Goal: Task Accomplishment & Management: Use online tool/utility

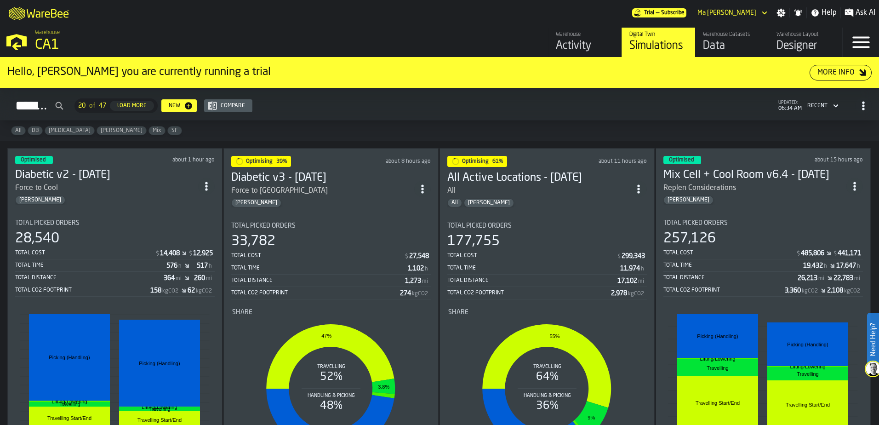
click at [743, 222] on div "Total Picked Orders" at bounding box center [763, 222] width 200 height 7
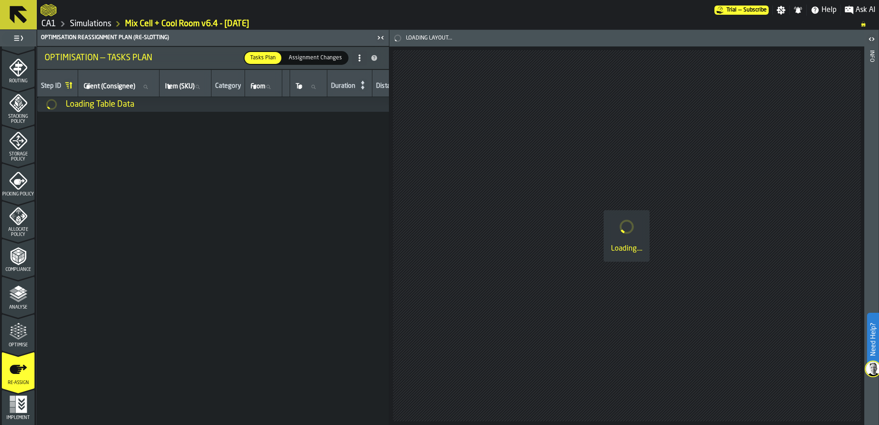
scroll to position [301, 0]
click at [23, 332] on icon "menu Optimise" at bounding box center [18, 329] width 18 height 18
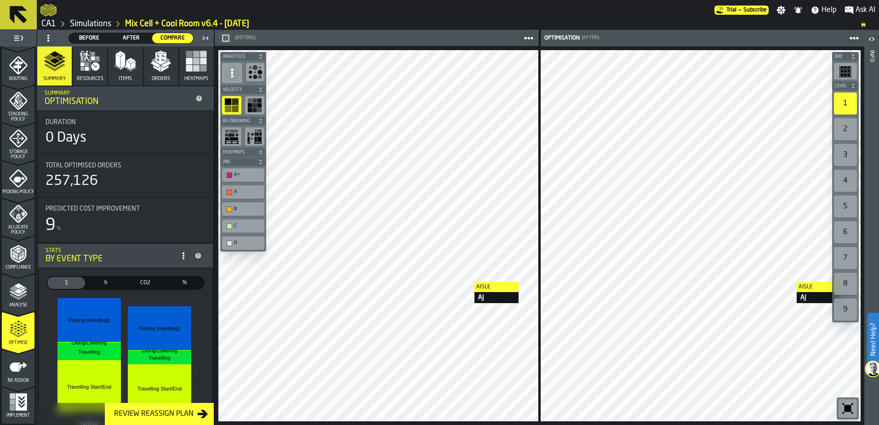
click at [788, 282] on div at bounding box center [701, 235] width 320 height 371
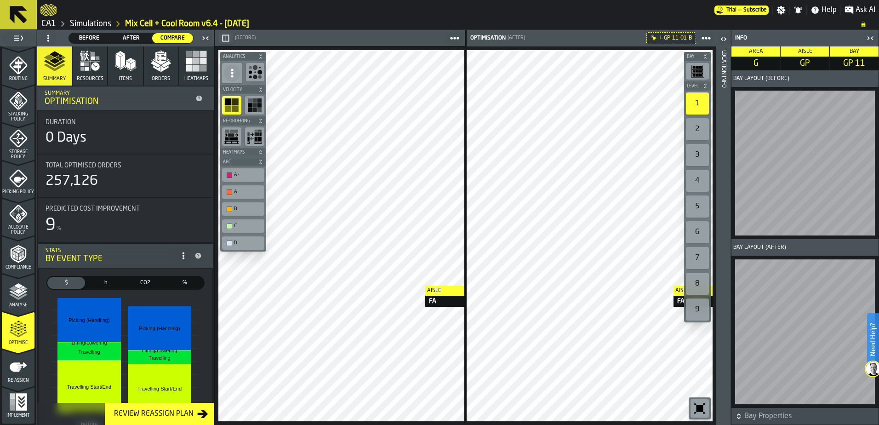
click at [727, 286] on main "1 Start 2 Layout 3 Assignment 4 Items 5 Orders 6 Data Stats 7 Heatmaps 8 Agents…" at bounding box center [439, 227] width 879 height 395
click at [106, 27] on link "Simulations" at bounding box center [90, 24] width 41 height 10
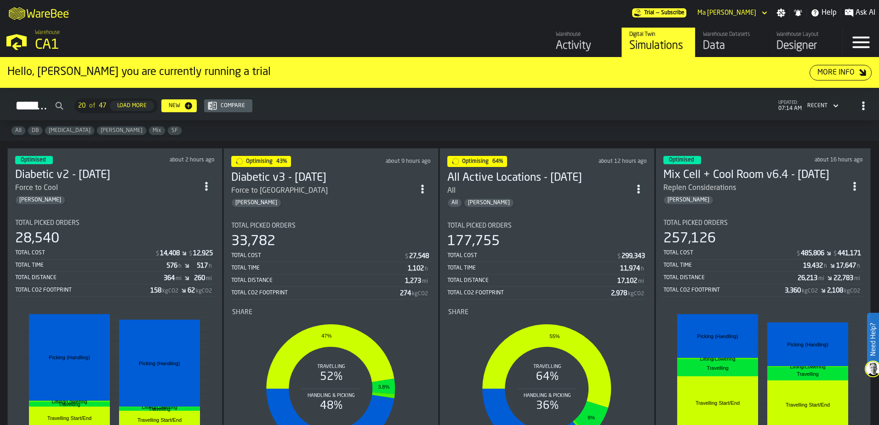
click at [737, 235] on div "257,126" at bounding box center [763, 238] width 200 height 17
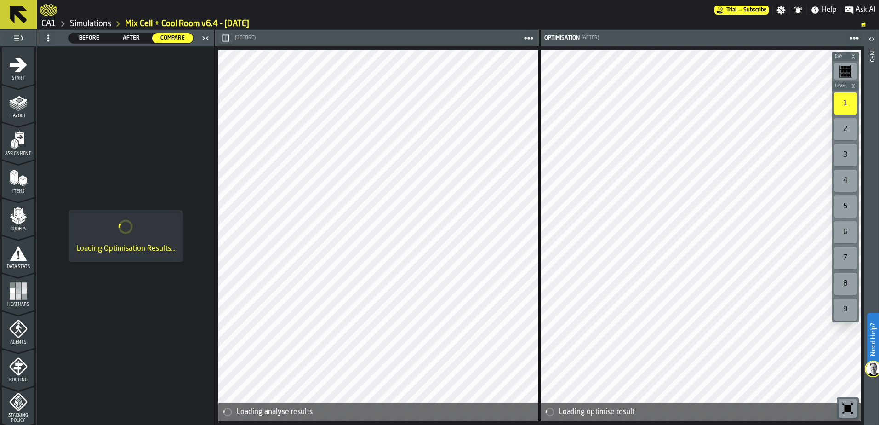
click at [19, 140] on icon "menu Assignment" at bounding box center [19, 138] width 9 height 12
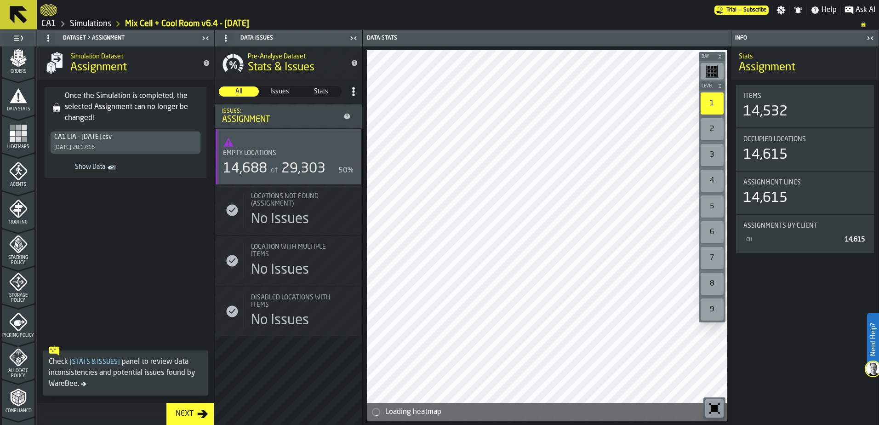
scroll to position [184, 0]
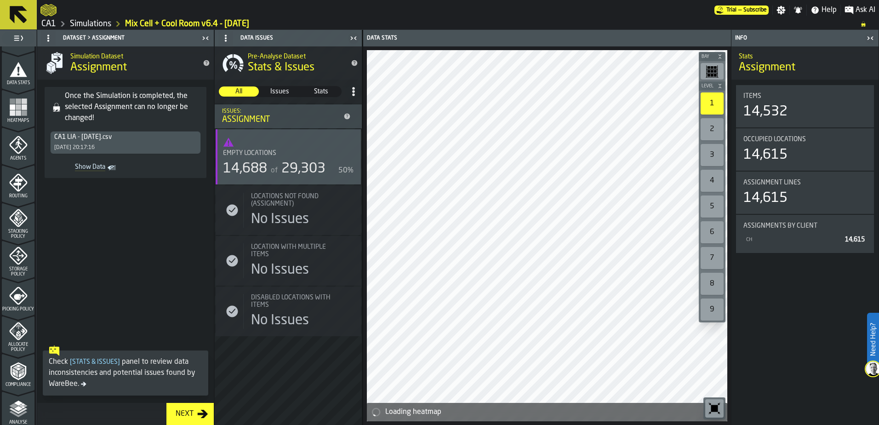
click at [17, 259] on icon "menu Storage Policy" at bounding box center [17, 255] width 11 height 11
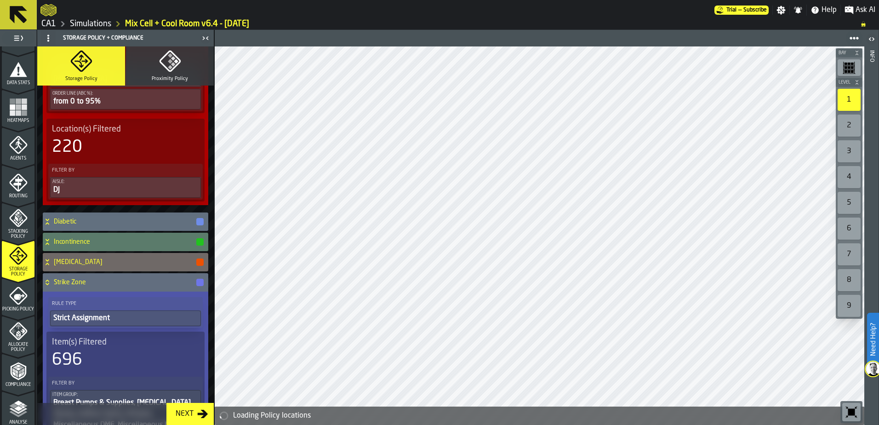
scroll to position [230, 0]
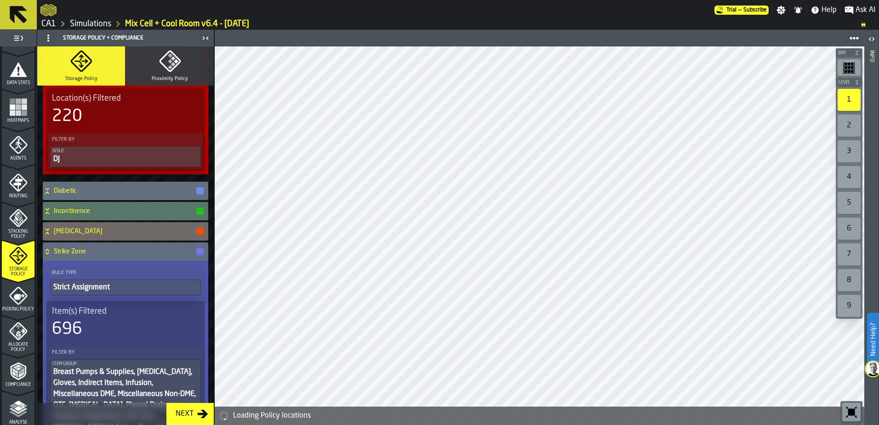
click at [141, 189] on h4 "Diabetic" at bounding box center [125, 190] width 142 height 7
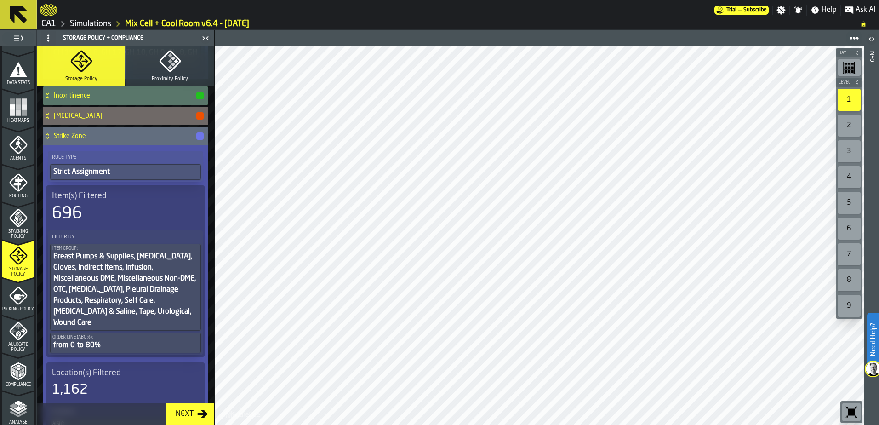
scroll to position [736, 0]
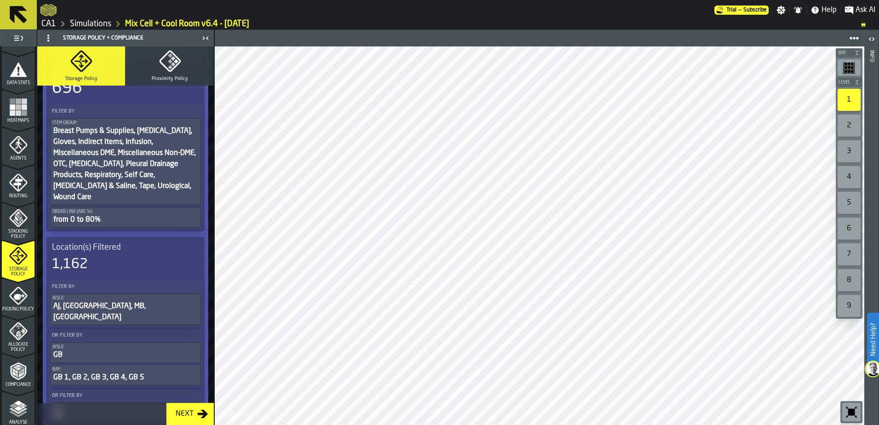
click at [22, 294] on icon "menu Picking Policy" at bounding box center [19, 297] width 11 height 6
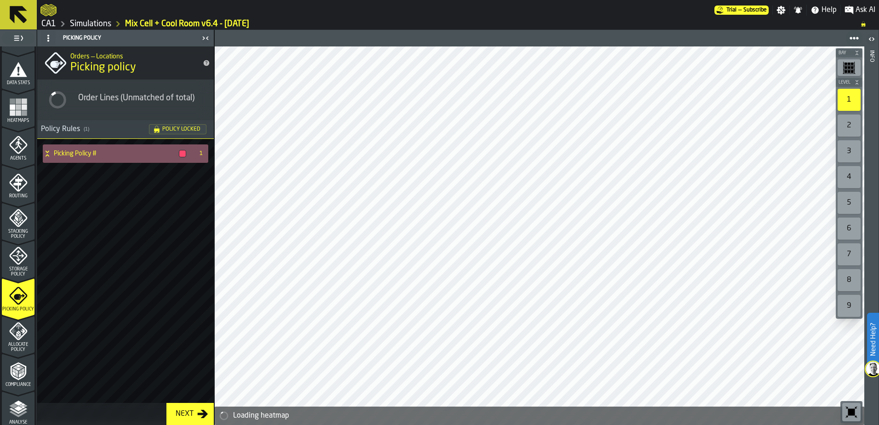
click at [86, 148] on div "Picking Policy #" at bounding box center [116, 153] width 147 height 18
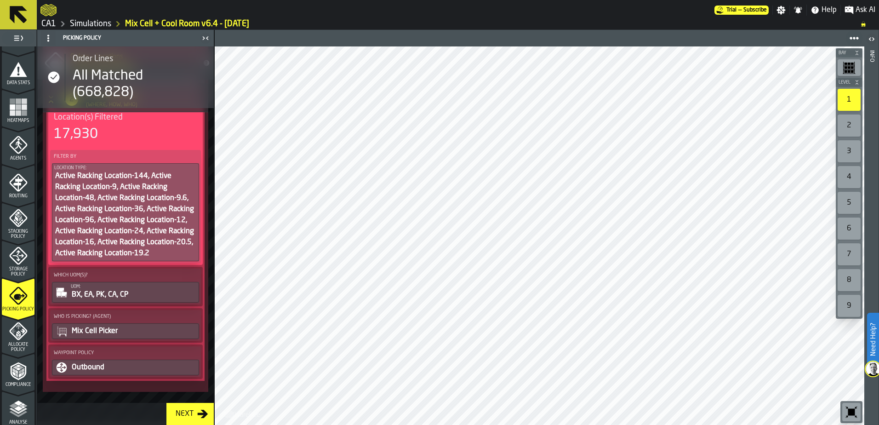
scroll to position [303, 0]
click at [20, 264] on icon "menu Storage Policy" at bounding box center [18, 255] width 18 height 18
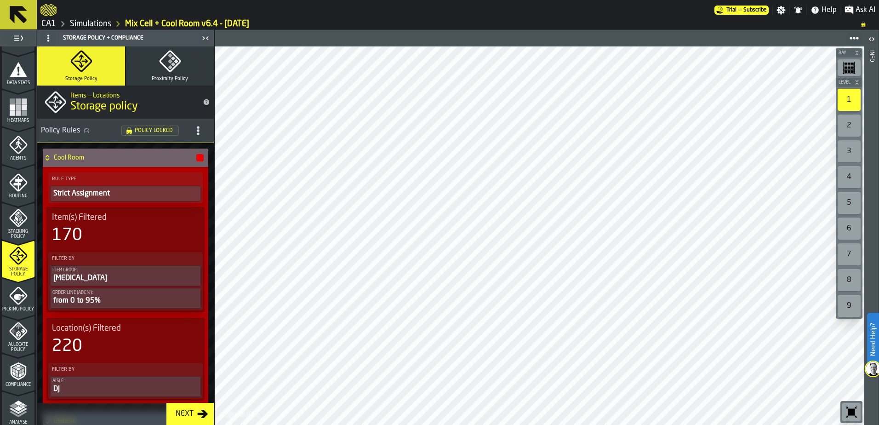
click at [26, 340] on div "Allocate Policy" at bounding box center [18, 337] width 33 height 30
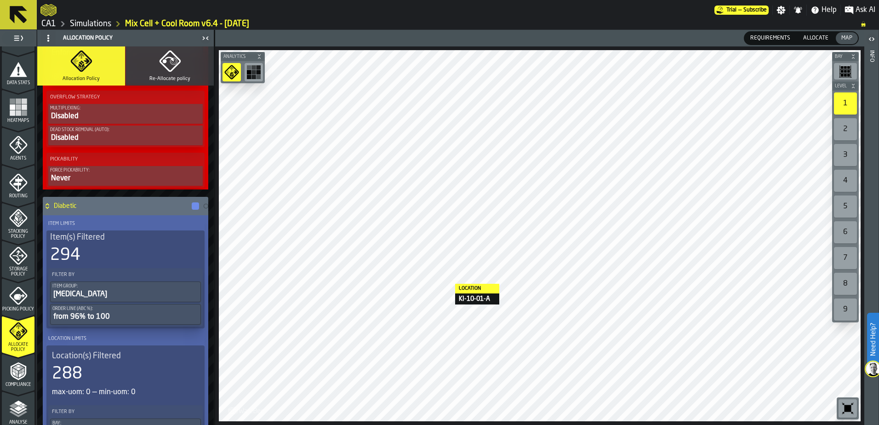
scroll to position [690, 0]
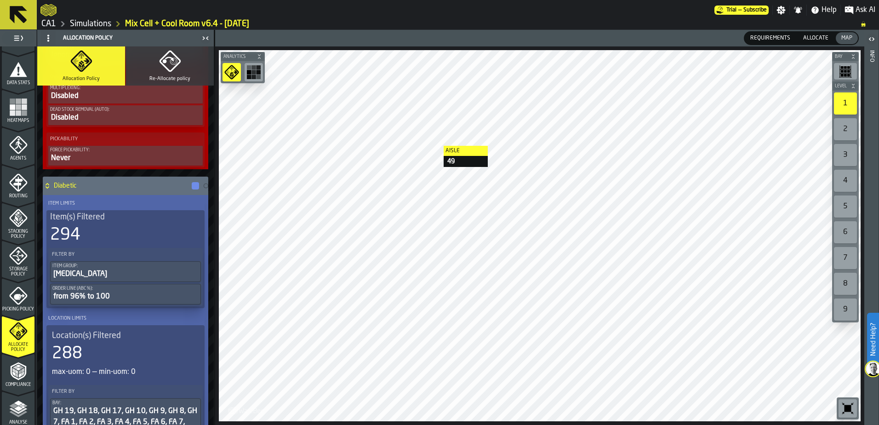
click at [100, 19] on link "Simulations" at bounding box center [90, 24] width 41 height 10
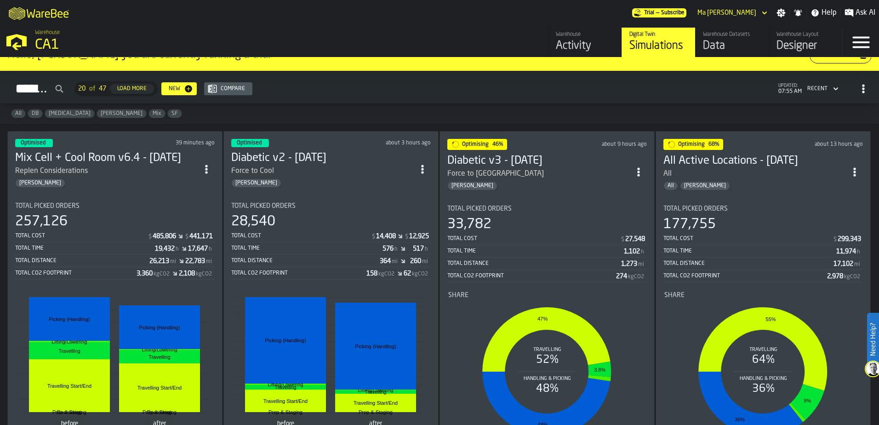
scroll to position [46, 0]
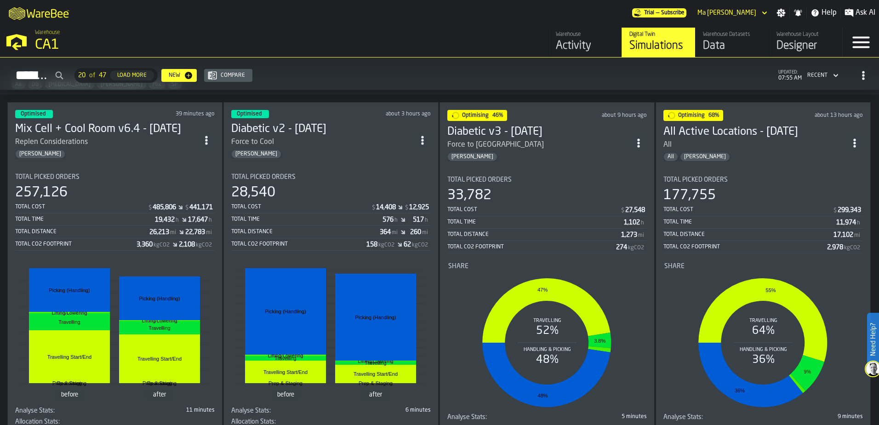
click at [142, 168] on section "Total Picked Orders 257,126 Total Cost $ 485,806 $ 441,171 Total Time 19,432 h …" at bounding box center [115, 303] width 200 height 274
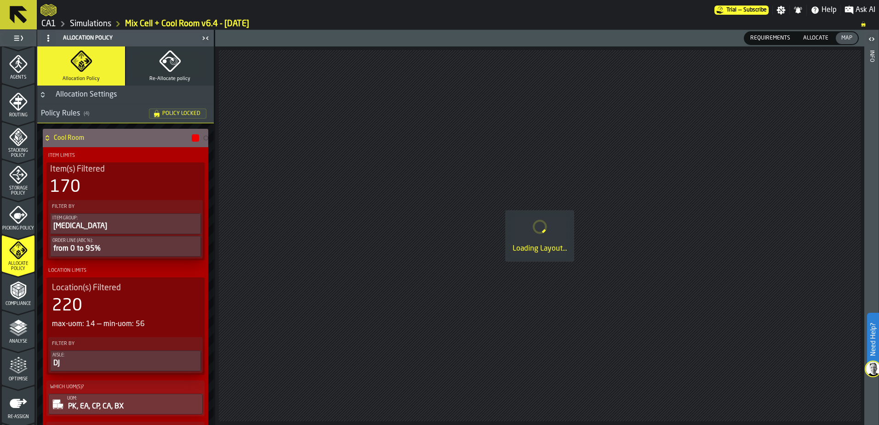
scroll to position [301, 0]
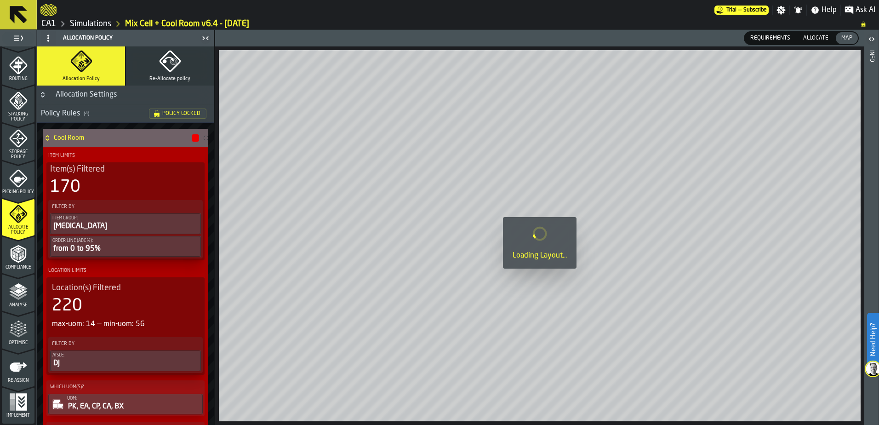
click at [14, 330] on icon "menu Optimise" at bounding box center [18, 329] width 18 height 18
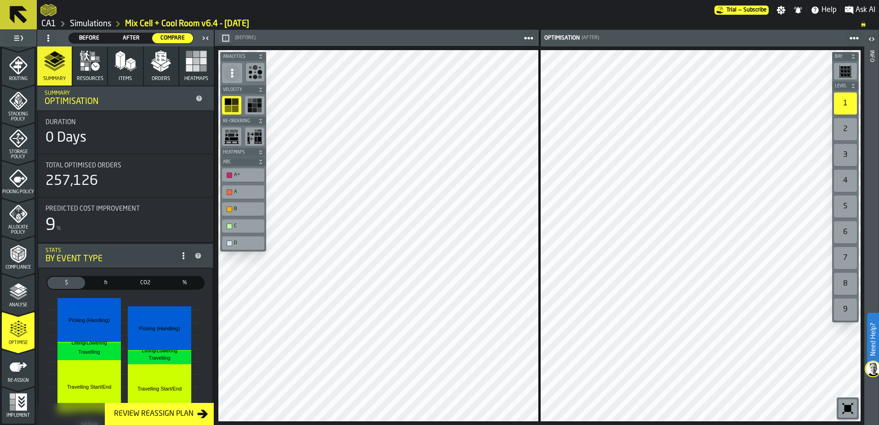
click at [24, 379] on span "Re-assign" at bounding box center [18, 380] width 33 height 5
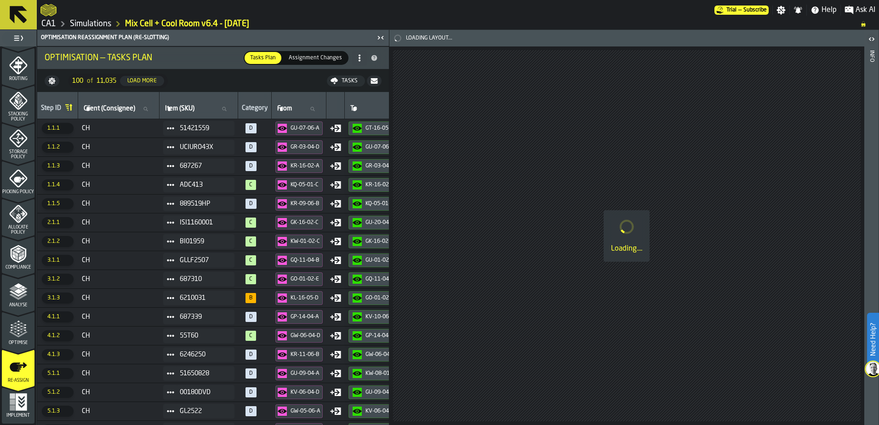
click at [314, 56] on span "Assignment Changes" at bounding box center [315, 58] width 61 height 8
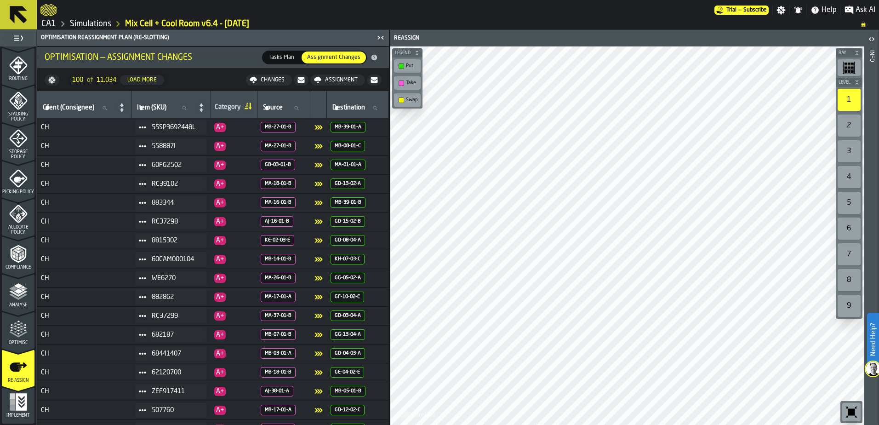
click at [282, 54] on span "Tasks Plan" at bounding box center [281, 57] width 33 height 8
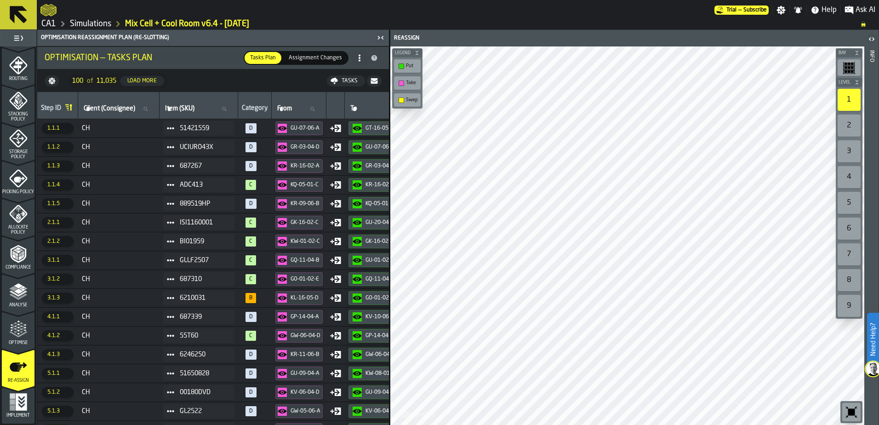
drag, startPoint x: 253, startPoint y: 59, endPoint x: 291, endPoint y: 57, distance: 37.8
click at [253, 59] on span "Tasks Plan" at bounding box center [262, 58] width 33 height 8
click at [313, 57] on span "Assignment Changes" at bounding box center [315, 58] width 61 height 8
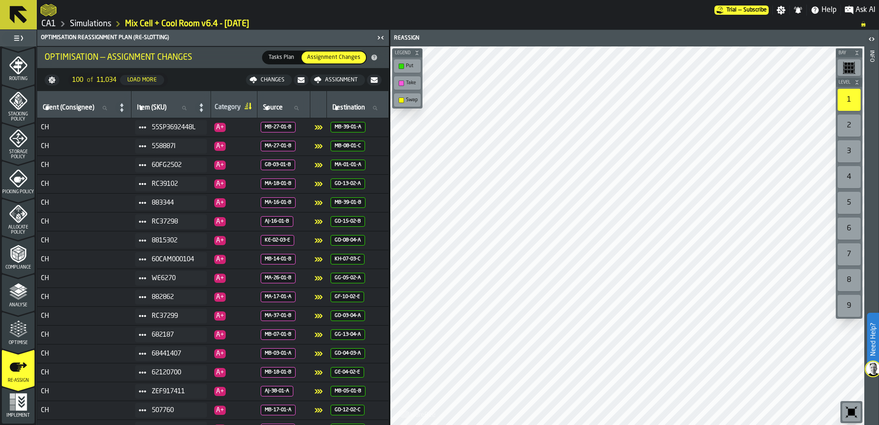
click at [288, 59] on span "Tasks Plan" at bounding box center [281, 57] width 33 height 8
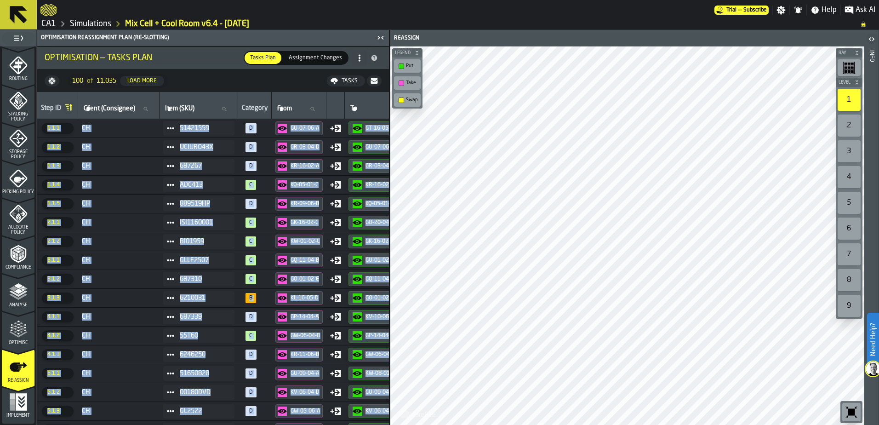
drag, startPoint x: 118, startPoint y: 422, endPoint x: 133, endPoint y: 433, distance: 18.4
click at [133, 424] on html "Need Help? Trial — Subscribe Settings Notifications Help Ask AI CA1 Simulations…" at bounding box center [439, 212] width 879 height 425
click at [213, 66] on li "Optimisation — Tasks Plan Tasks Plan Tasks Plan Assignment Changes Assignment C…" at bounding box center [213, 58] width 352 height 22
click at [229, 48] on li "Optimisation — Tasks Plan Tasks Plan Tasks Plan Assignment Changes Assignment C…" at bounding box center [213, 58] width 352 height 22
click at [572, 19] on ol "CA1 Simulations Mix Cell + Cool Room v6.4 - [DATE]" at bounding box center [445, 23] width 811 height 11
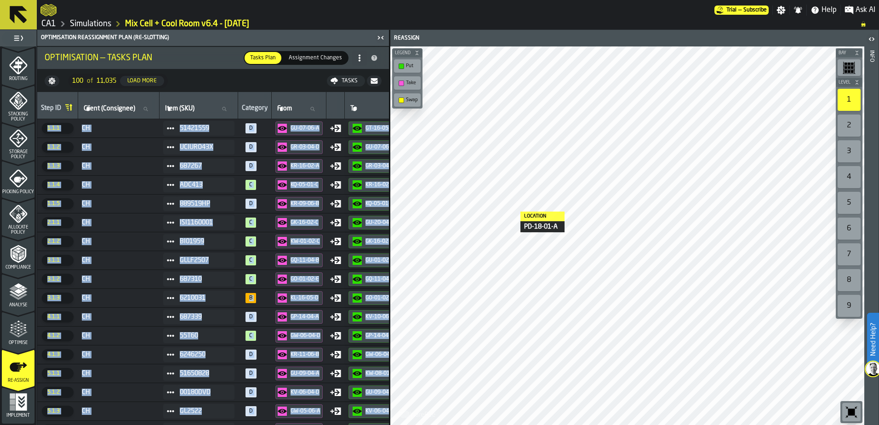
click at [226, 79] on nav "100 of 11,035 Load More Tasks" at bounding box center [213, 81] width 352 height 22
click at [15, 366] on icon "menu Re-assign" at bounding box center [18, 366] width 17 height 9
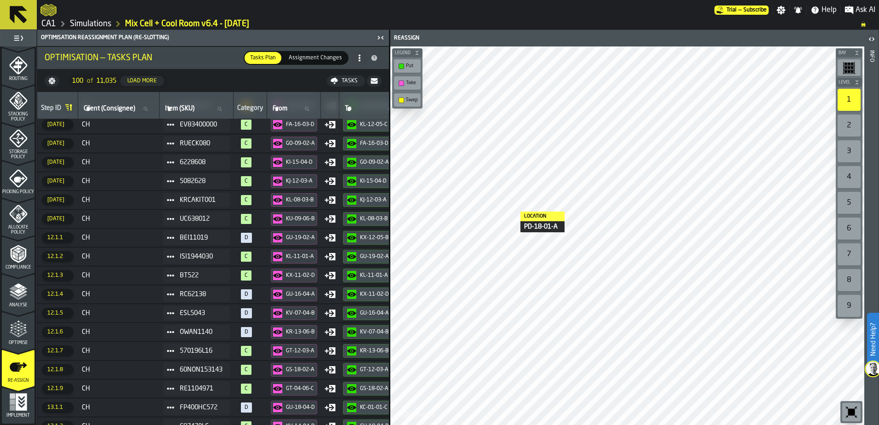
scroll to position [1550, 0]
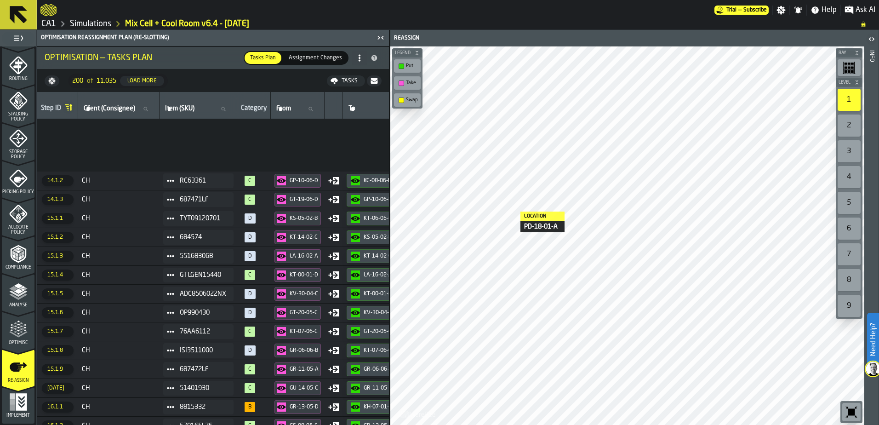
drag, startPoint x: 113, startPoint y: 422, endPoint x: 121, endPoint y: 439, distance: 18.9
click at [121, 424] on html "Need Help? Trial — Subscribe Settings Notifications Help Ask AI CA1 Simulations…" at bounding box center [439, 212] width 879 height 425
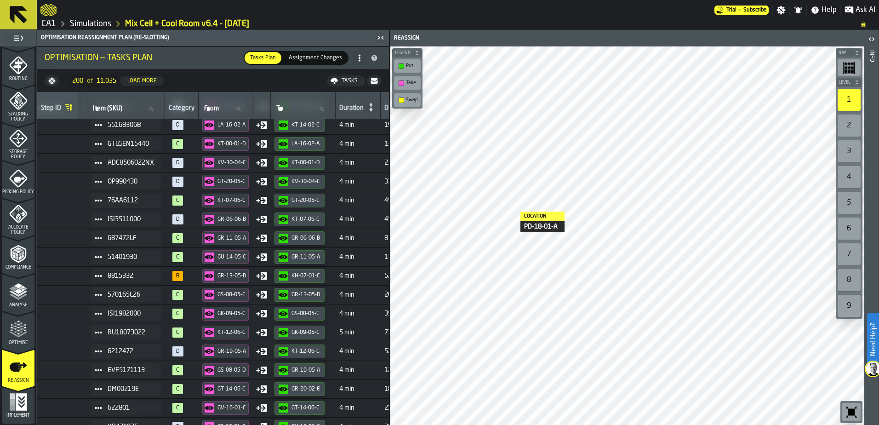
scroll to position [1869, 0]
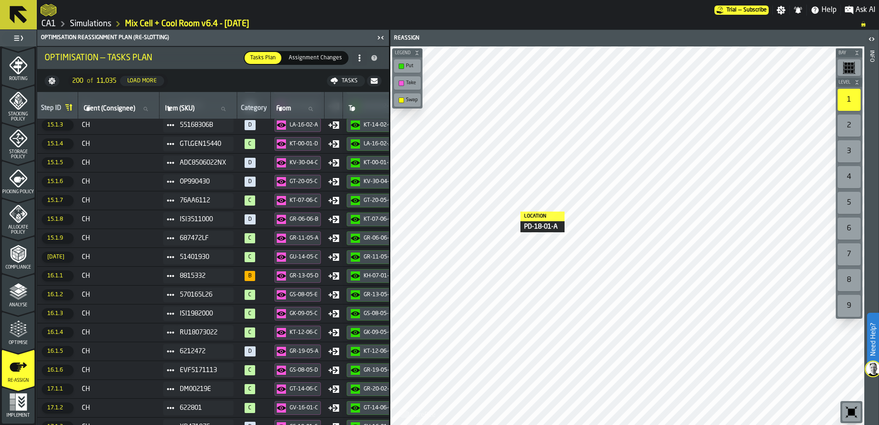
click at [7, 364] on div "Re-assign" at bounding box center [18, 370] width 33 height 25
click at [17, 407] on icon "menu Implement" at bounding box center [20, 401] width 11 height 17
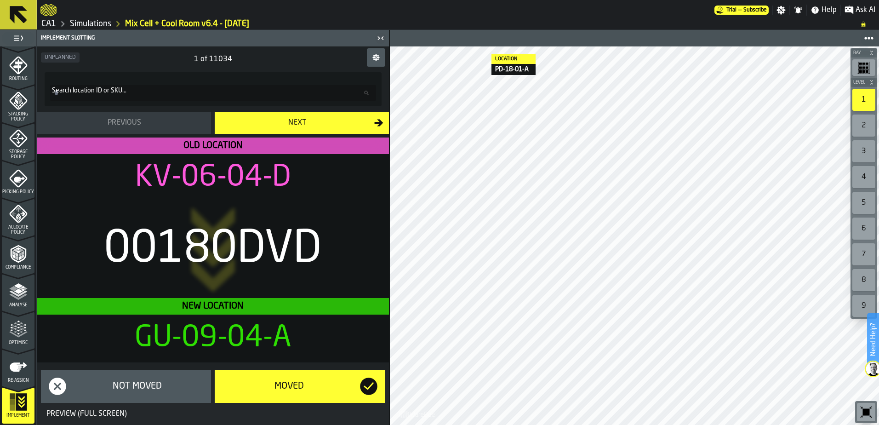
click at [94, 25] on link "Simulations" at bounding box center [90, 24] width 41 height 10
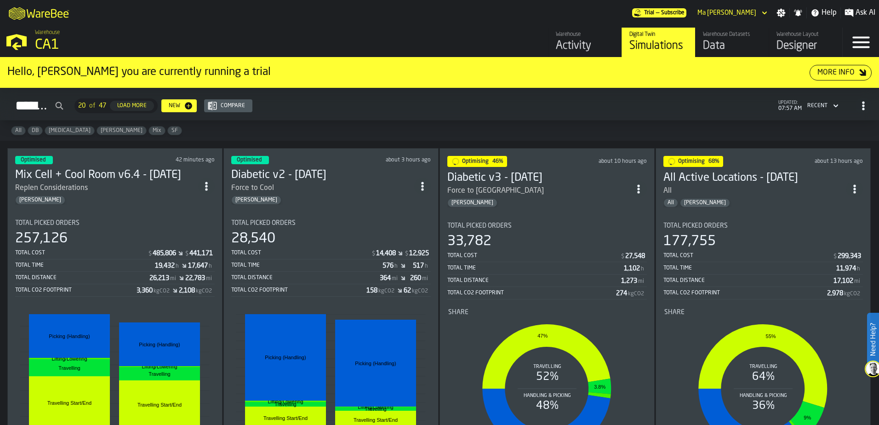
drag, startPoint x: 180, startPoint y: 104, endPoint x: 185, endPoint y: 113, distance: 10.5
click at [150, 103] on div "Load More" at bounding box center [132, 106] width 37 height 6
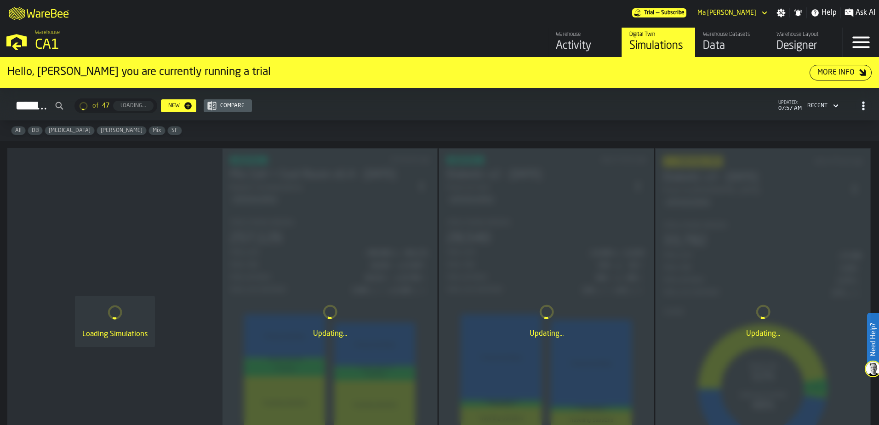
click at [97, 131] on span "[PERSON_NAME]" at bounding box center [121, 130] width 49 height 6
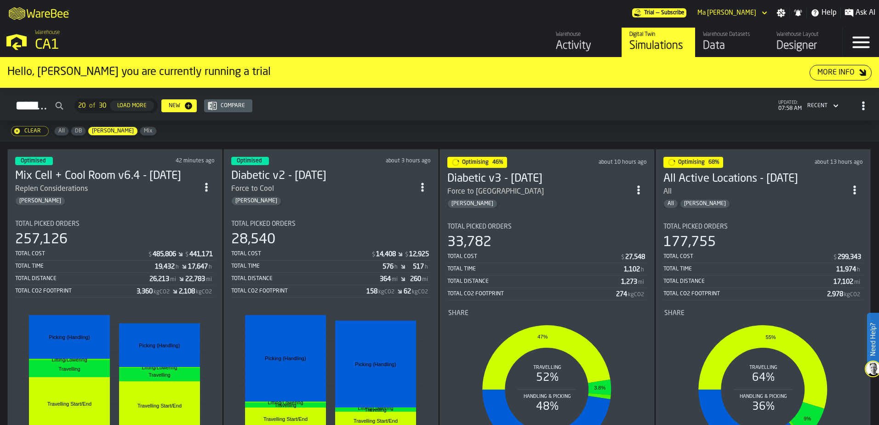
click at [35, 135] on button "Clear" at bounding box center [30, 131] width 38 height 10
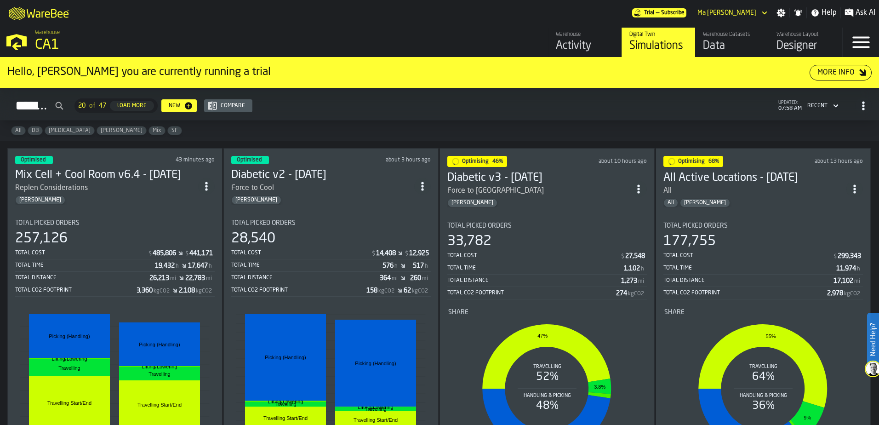
click at [150, 109] on div "Load More" at bounding box center [132, 106] width 37 height 6
click at [150, 105] on div "Load More" at bounding box center [132, 106] width 37 height 6
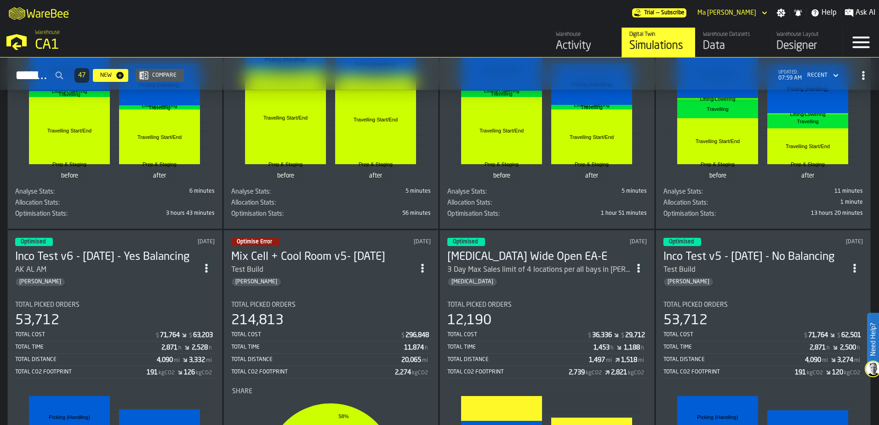
scroll to position [2391, 0]
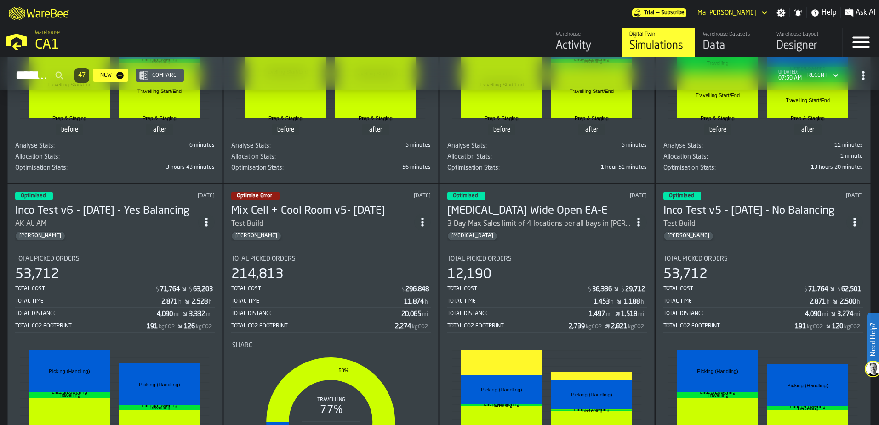
click at [98, 292] on div "Total Cost" at bounding box center [85, 289] width 140 height 6
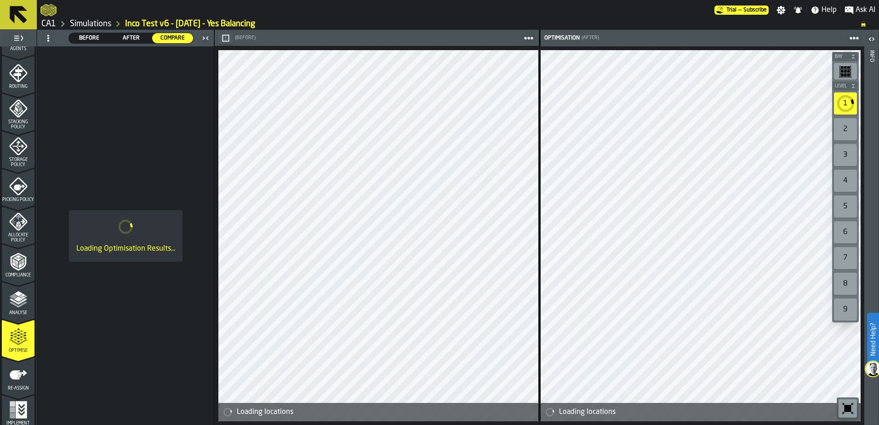
scroll to position [301, 0]
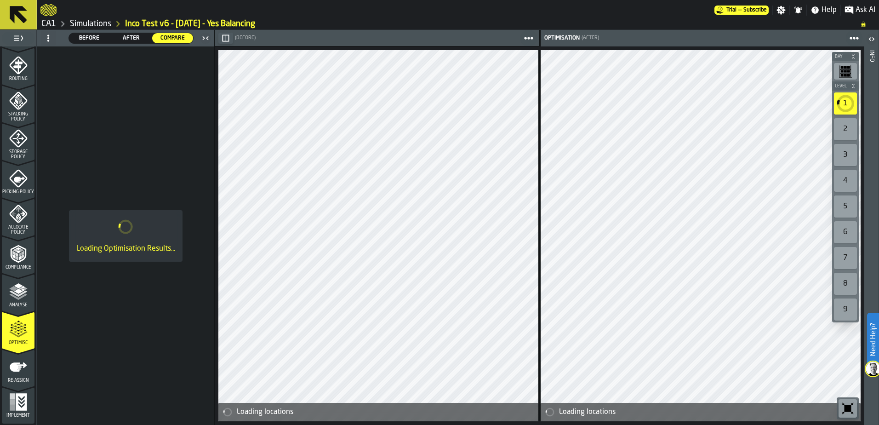
click at [10, 407] on rect "menu Implement" at bounding box center [13, 408] width 6 height 6
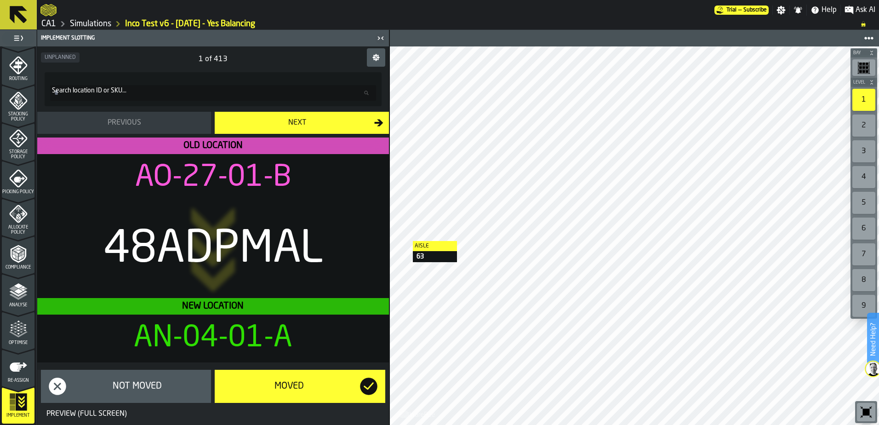
click at [116, 87] on span "Search location ID or SKU..." at bounding box center [89, 90] width 74 height 7
click at [116, 87] on input "Search location ID or SKU... Search location ID or [GEOGRAPHIC_DATA]..." at bounding box center [213, 93] width 326 height 16
paste input "******"
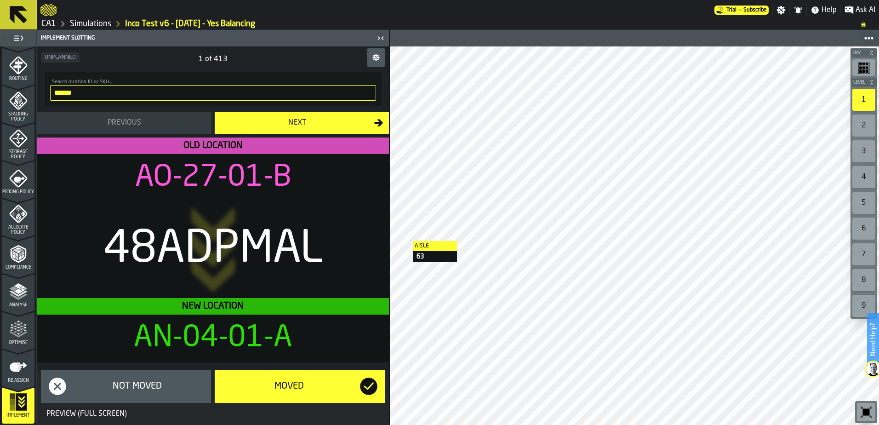
type input "******"
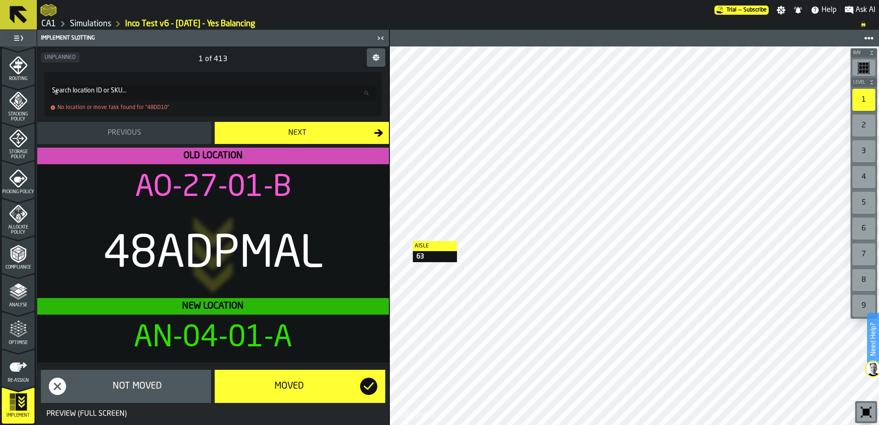
click at [141, 67] on div "UNPLANNED" at bounding box center [213, 59] width 352 height 29
click at [142, 90] on input "Search location ID or SKU... Search location ID or [GEOGRAPHIC_DATA]..." at bounding box center [213, 93] width 326 height 16
click at [160, 88] on input "Search location ID or SKU... Search location ID or [GEOGRAPHIC_DATA]..." at bounding box center [213, 93] width 326 height 16
paste input "**********"
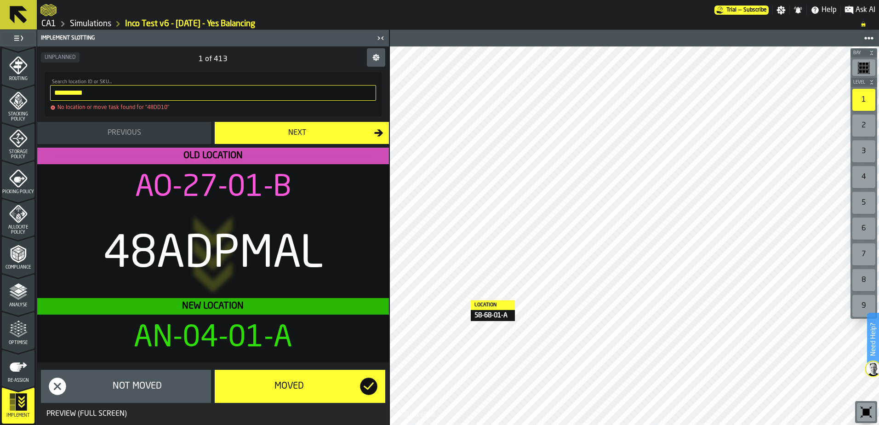
type input "**********"
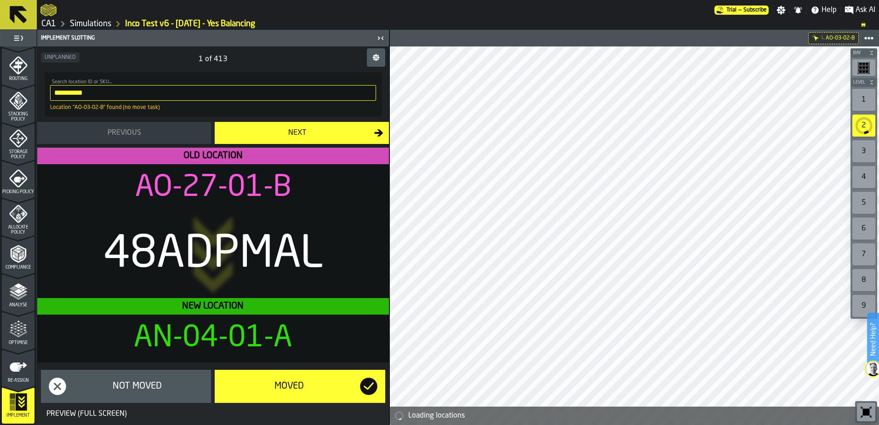
click at [365, 90] on input "**********" at bounding box center [213, 93] width 326 height 16
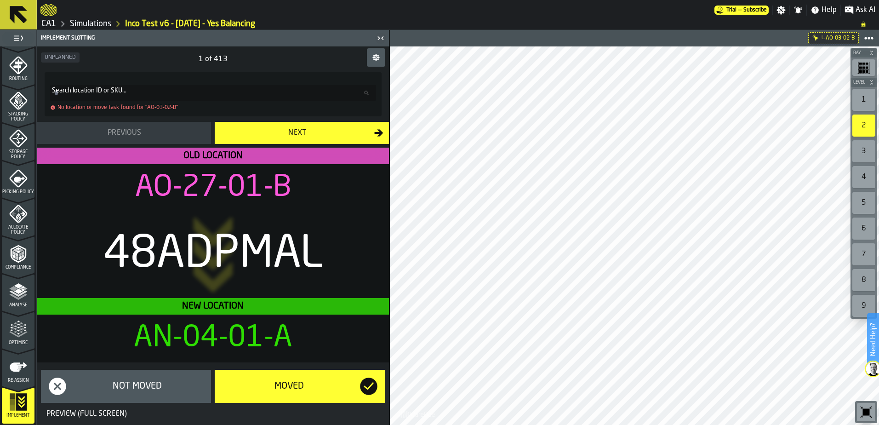
click at [170, 283] on div "48ADPMAL" at bounding box center [213, 255] width 337 height 66
click at [292, 129] on div "Next" at bounding box center [297, 132] width 154 height 11
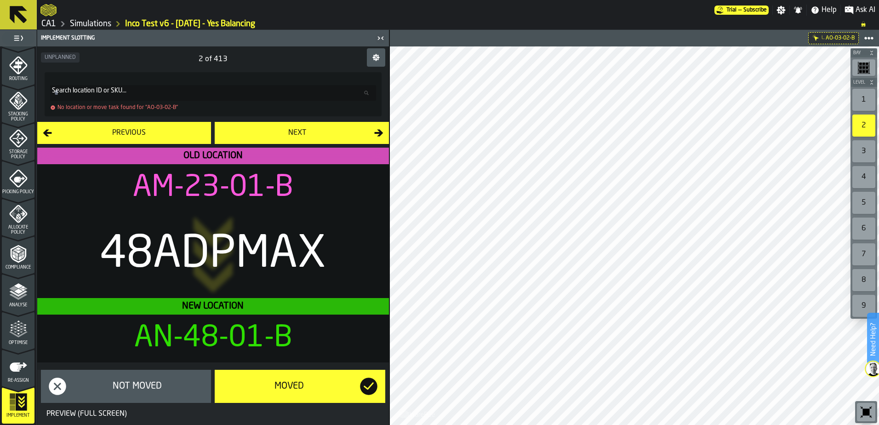
click at [379, 58] on icon "button-" at bounding box center [375, 57] width 7 height 7
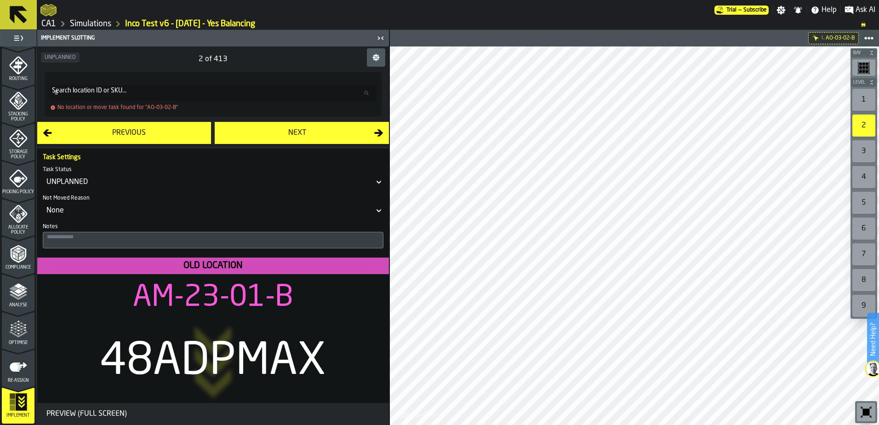
click at [379, 58] on icon "button-" at bounding box center [375, 57] width 7 height 7
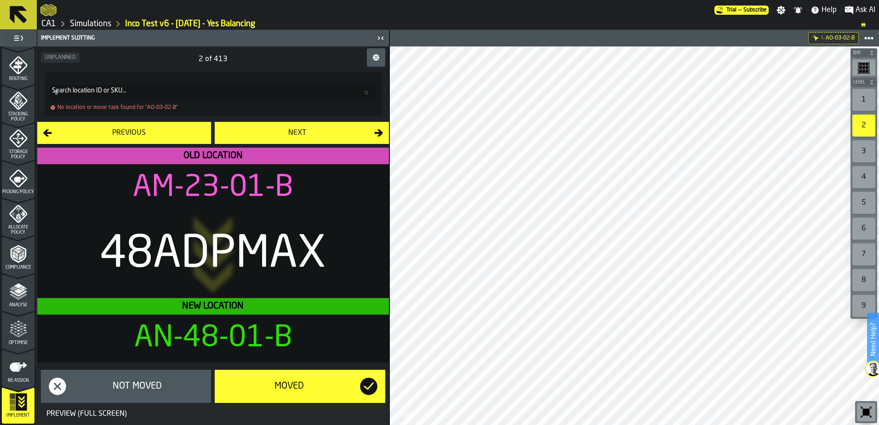
click at [289, 129] on div "Next" at bounding box center [297, 132] width 154 height 11
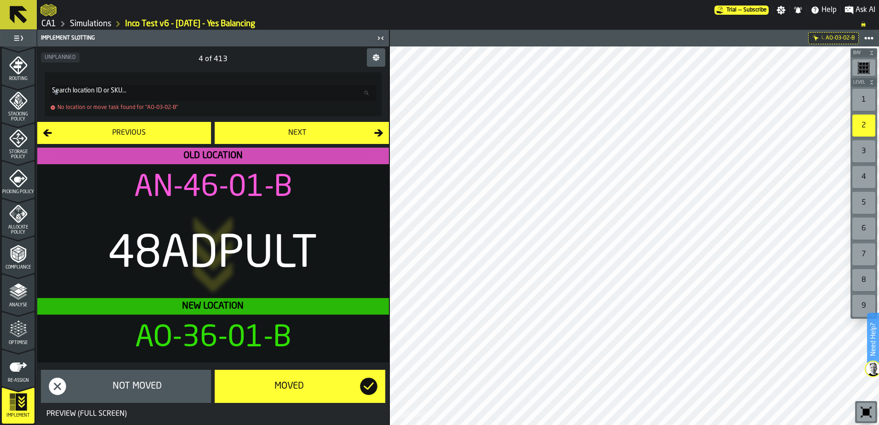
click at [221, 191] on icon at bounding box center [213, 255] width 86 height 352
click at [11, 402] on icon "menu Re-assign" at bounding box center [18, 387] width 33 height 36
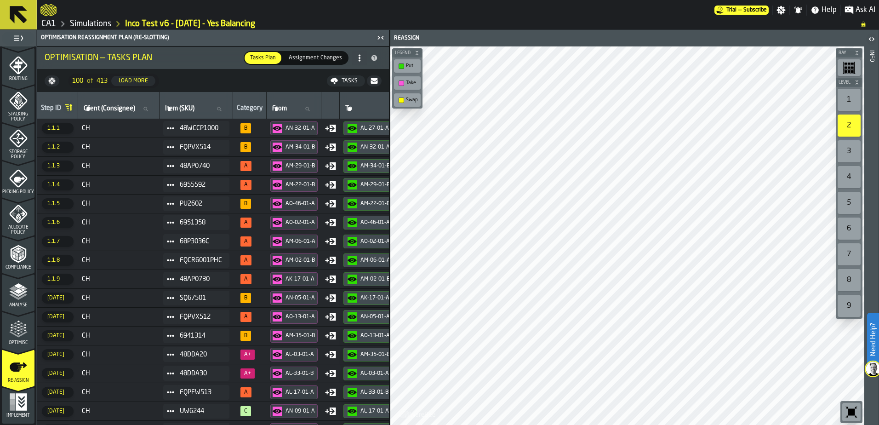
click at [17, 412] on div "Implement" at bounding box center [18, 405] width 33 height 25
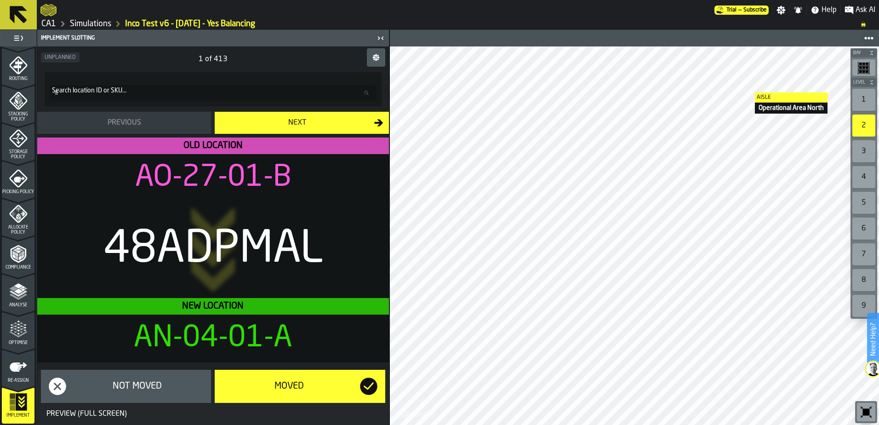
click at [120, 416] on div "Preview (Full Screen)" at bounding box center [87, 413] width 88 height 11
click at [15, 361] on icon "menu Re-assign" at bounding box center [18, 367] width 18 height 18
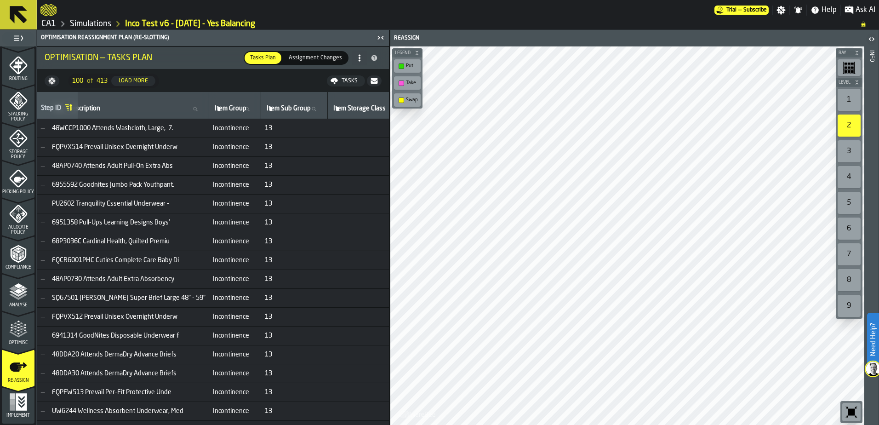
scroll to position [0, 0]
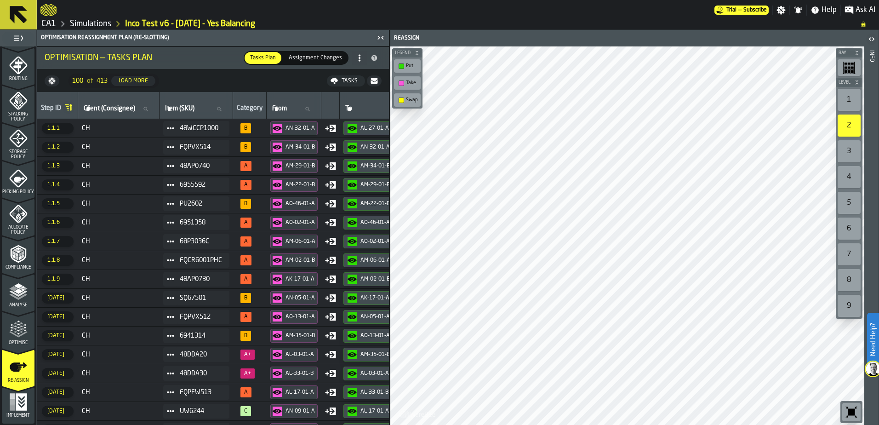
click at [75, 22] on link "Simulations" at bounding box center [90, 24] width 41 height 10
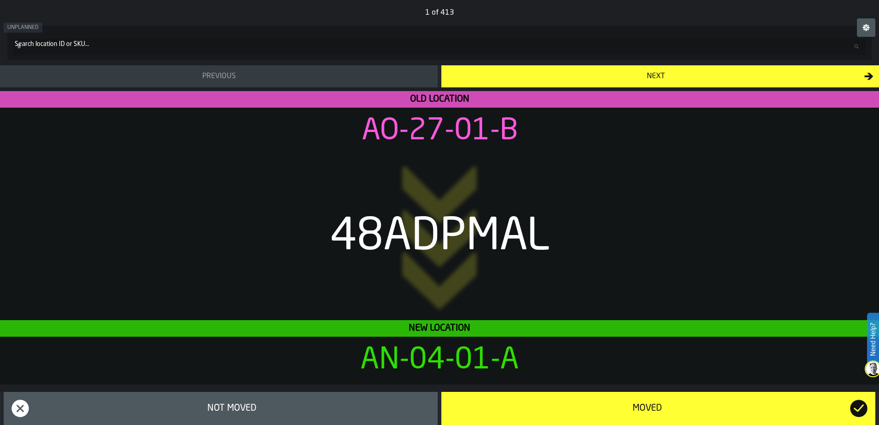
click at [81, 40] on div "UNPLANNED" at bounding box center [439, 29] width 879 height 29
click at [286, 46] on input "Search location ID or SKU... Search location ID or [GEOGRAPHIC_DATA]..." at bounding box center [439, 47] width 853 height 16
click at [419, 122] on icon at bounding box center [439, 237] width 165 height 879
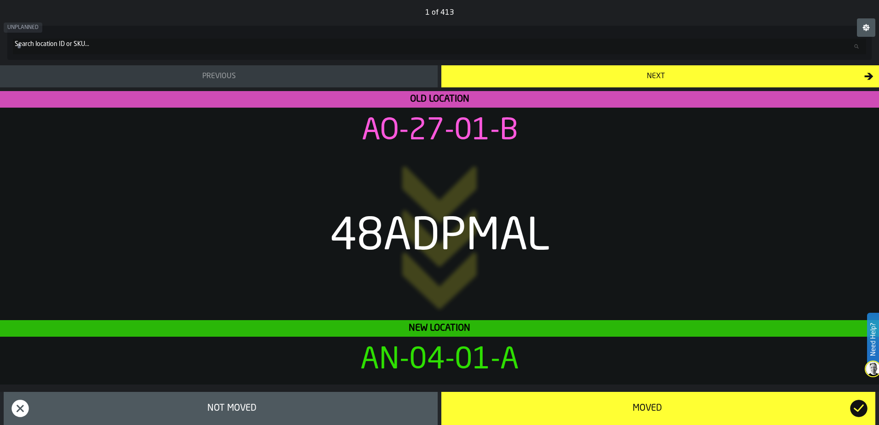
click at [419, 122] on icon at bounding box center [439, 237] width 165 height 879
click at [416, 134] on icon at bounding box center [439, 237] width 165 height 879
click at [416, 135] on icon at bounding box center [439, 237] width 165 height 879
click at [91, 42] on div "UNPLANNED" at bounding box center [439, 29] width 879 height 29
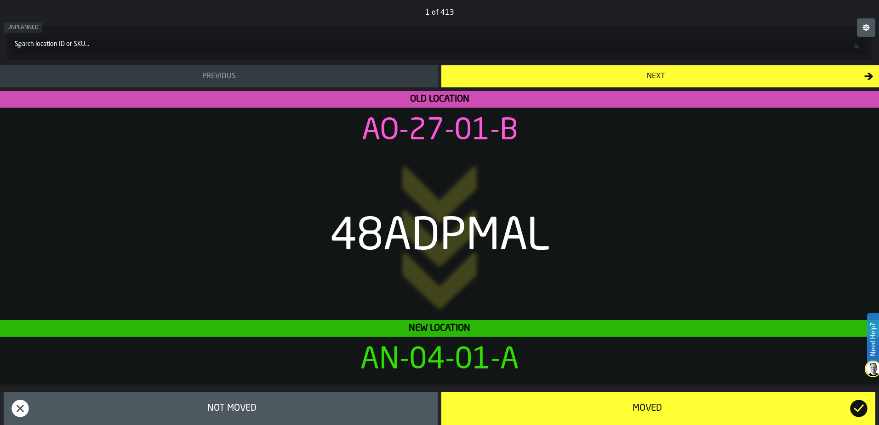
click at [14, 23] on span "UNPLANNED" at bounding box center [23, 28] width 39 height 10
click at [40, 47] on label "Search location ID or SKU... Search location ID or [GEOGRAPHIC_DATA]..." at bounding box center [439, 47] width 853 height 16
click at [40, 47] on input "Search location ID or SKU... Search location ID or [GEOGRAPHIC_DATA]..." at bounding box center [439, 47] width 853 height 16
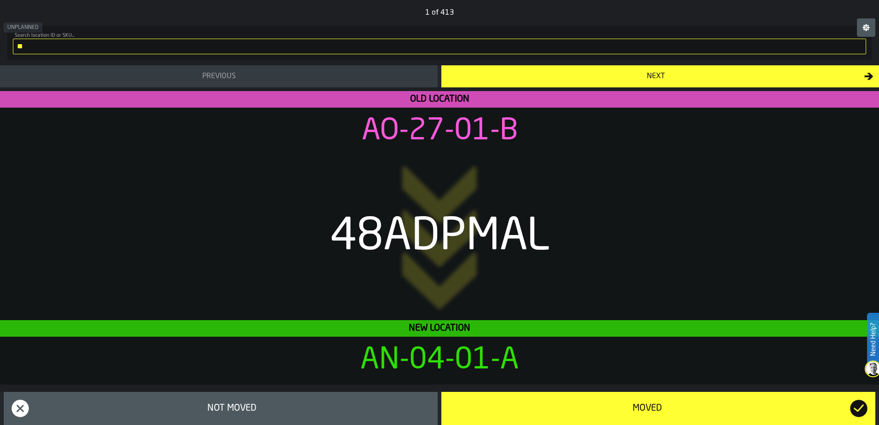
type input "**"
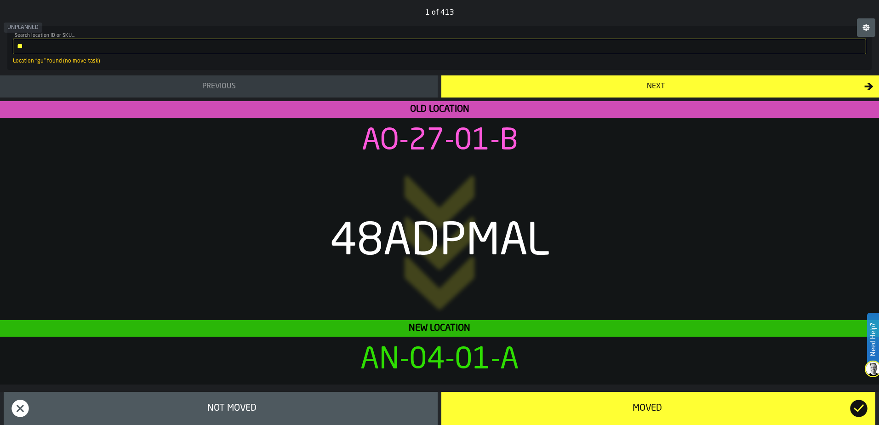
click at [865, 25] on icon "button-" at bounding box center [866, 27] width 7 height 7
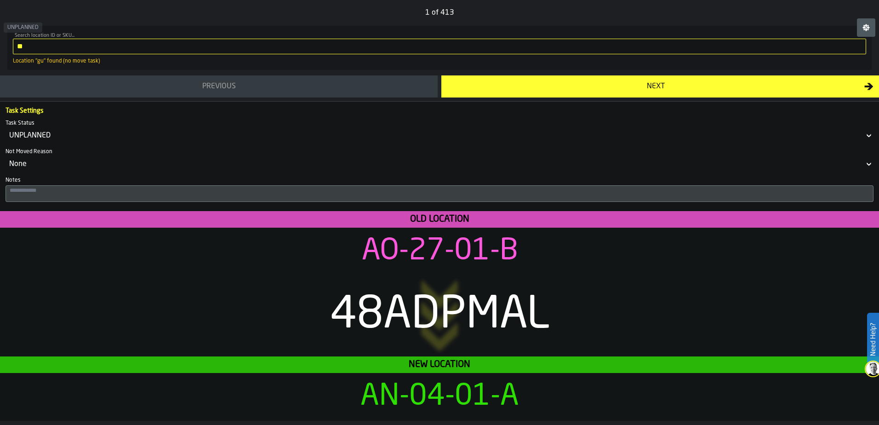
click at [869, 30] on icon "button-" at bounding box center [866, 27] width 7 height 7
